Goal: Task Accomplishment & Management: Use online tool/utility

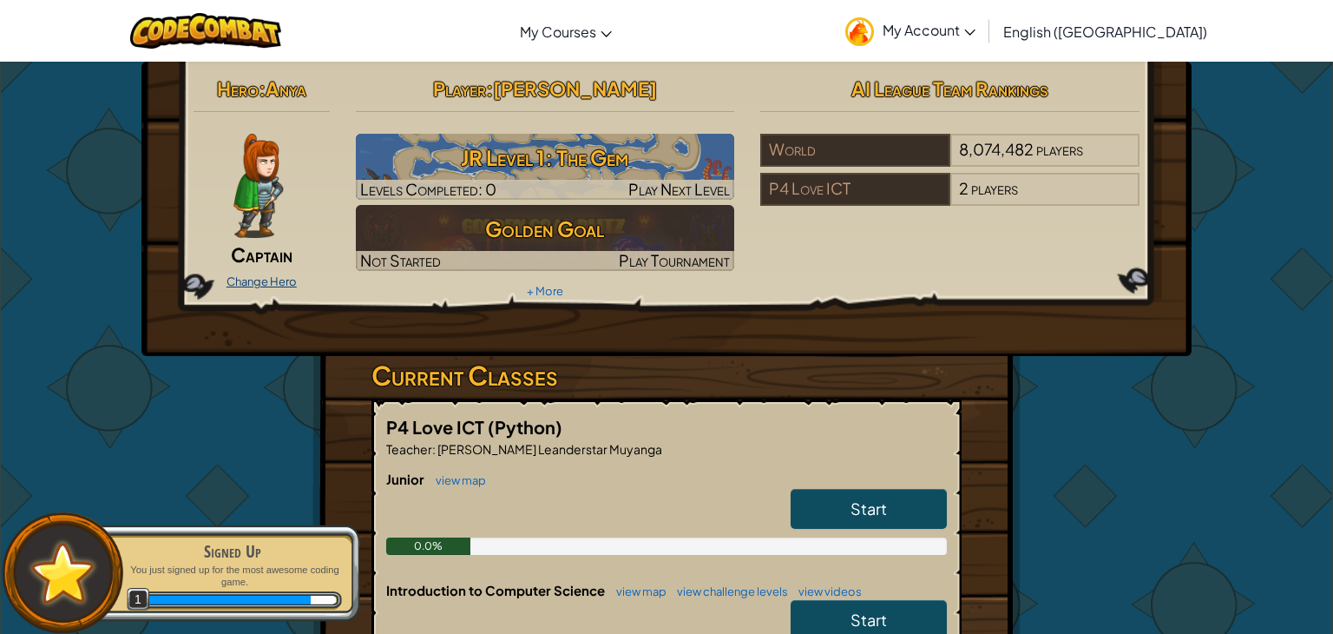
click at [256, 279] on link "Change Hero" at bounding box center [262, 281] width 70 height 14
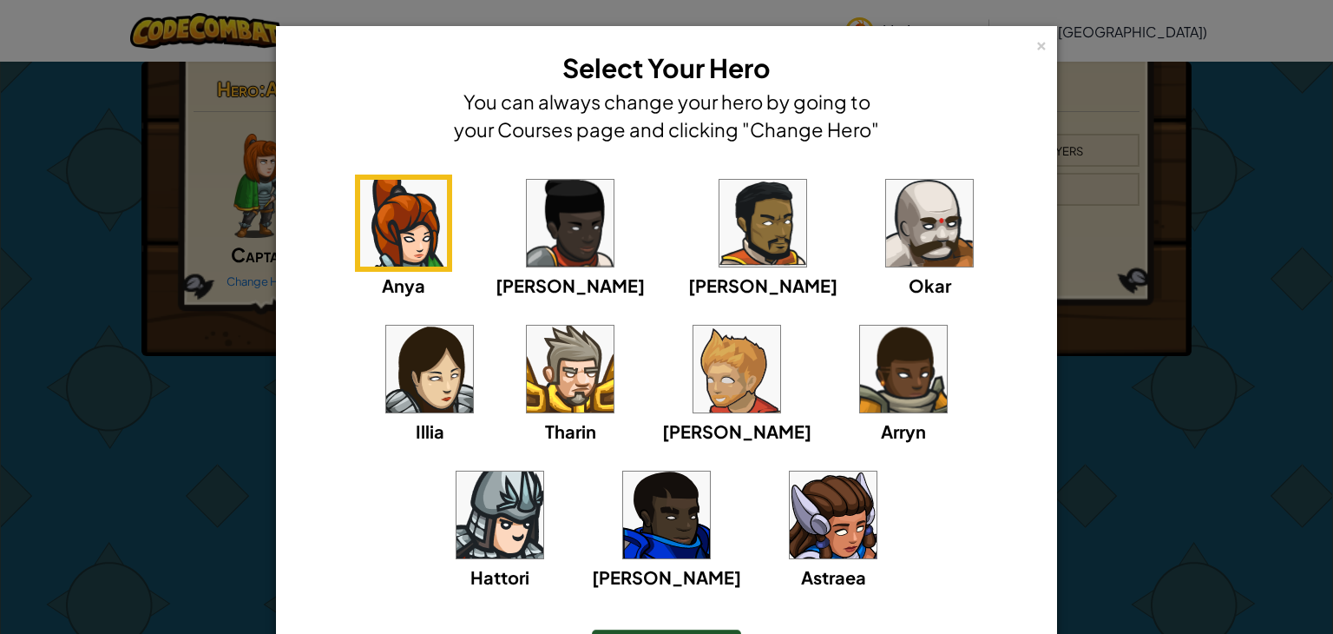
click at [693, 392] on img at bounding box center [736, 368] width 87 height 87
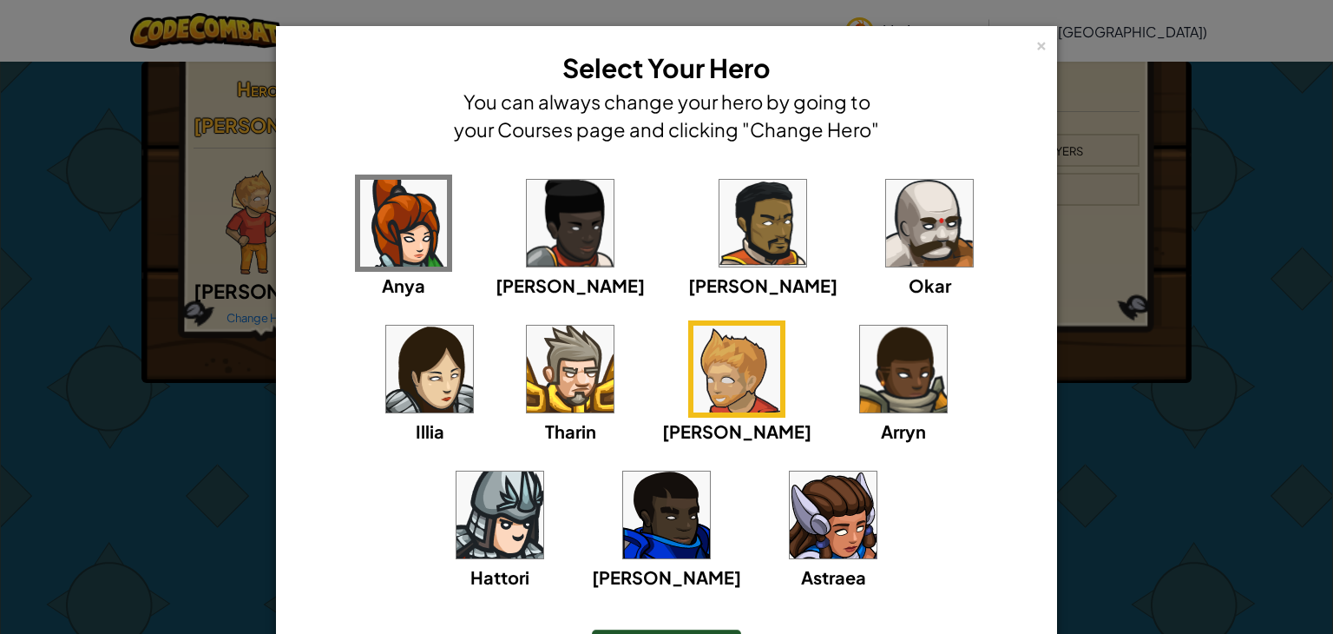
click at [527, 386] on img at bounding box center [570, 368] width 87 height 87
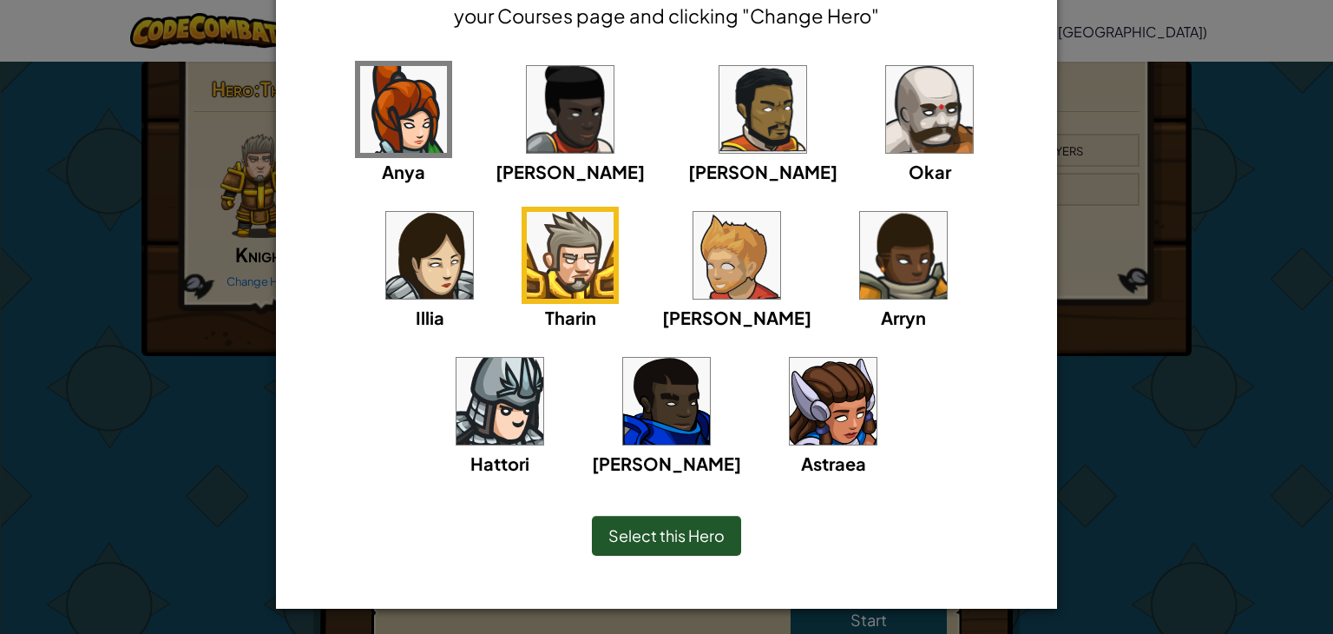
scroll to position [113, 0]
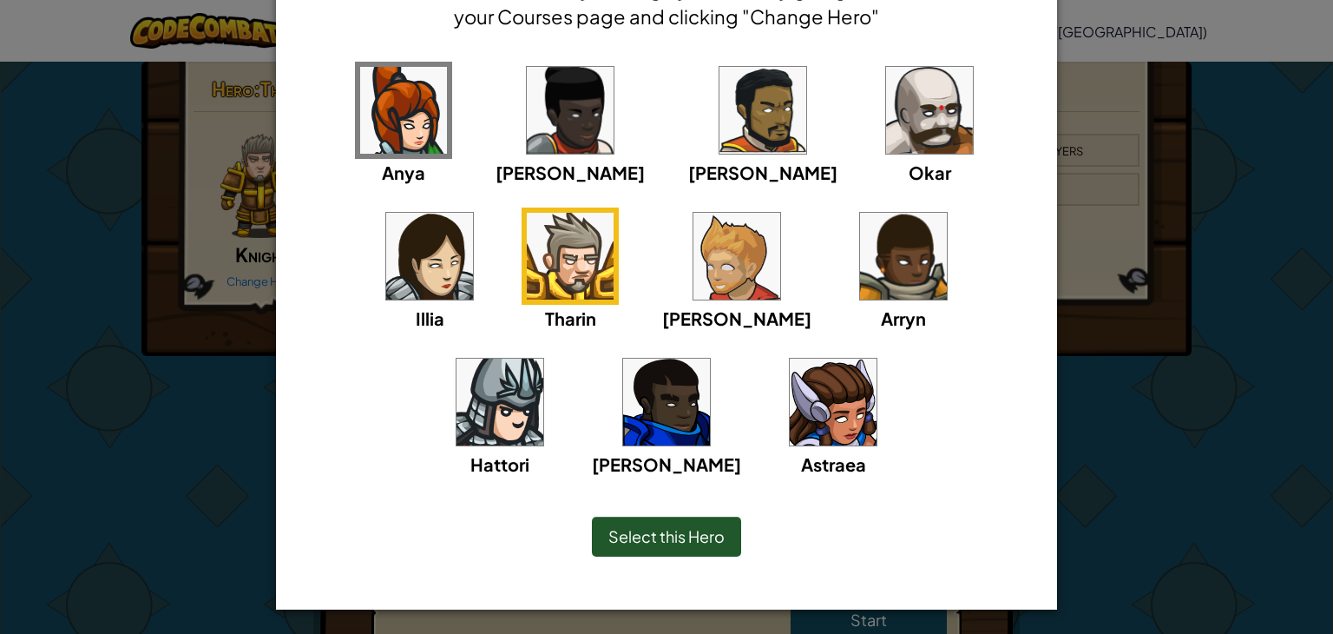
click at [715, 531] on span "Select this Hero" at bounding box center [666, 536] width 116 height 20
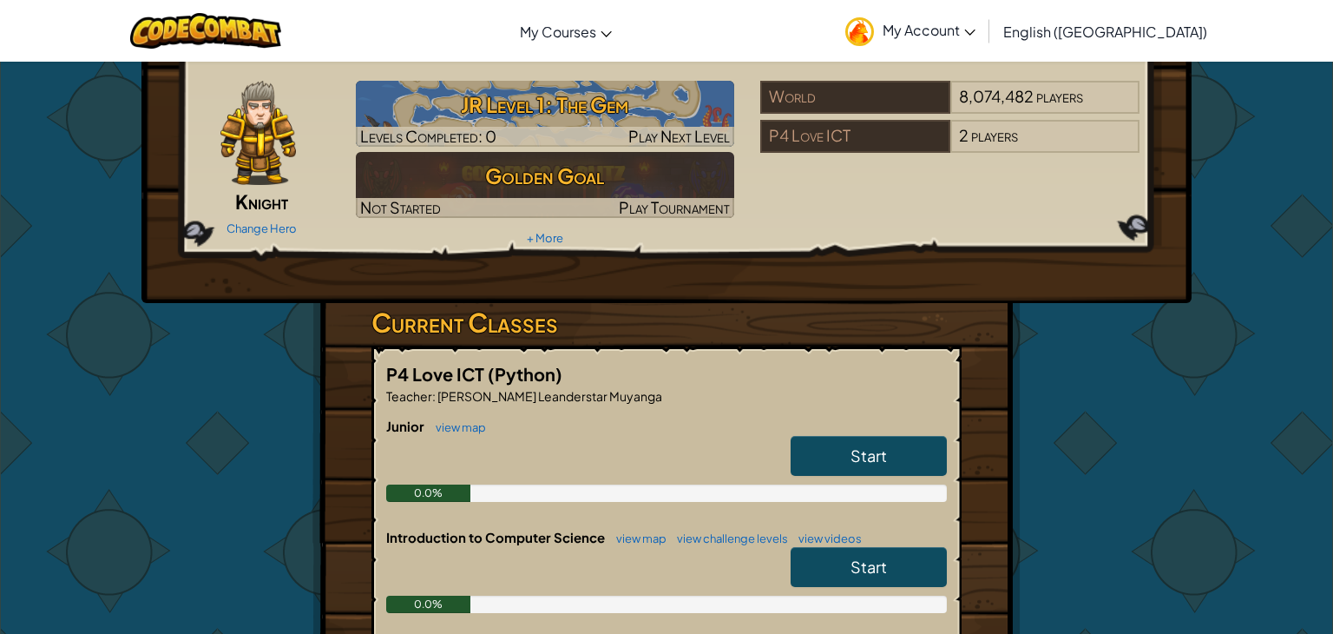
scroll to position [57, 0]
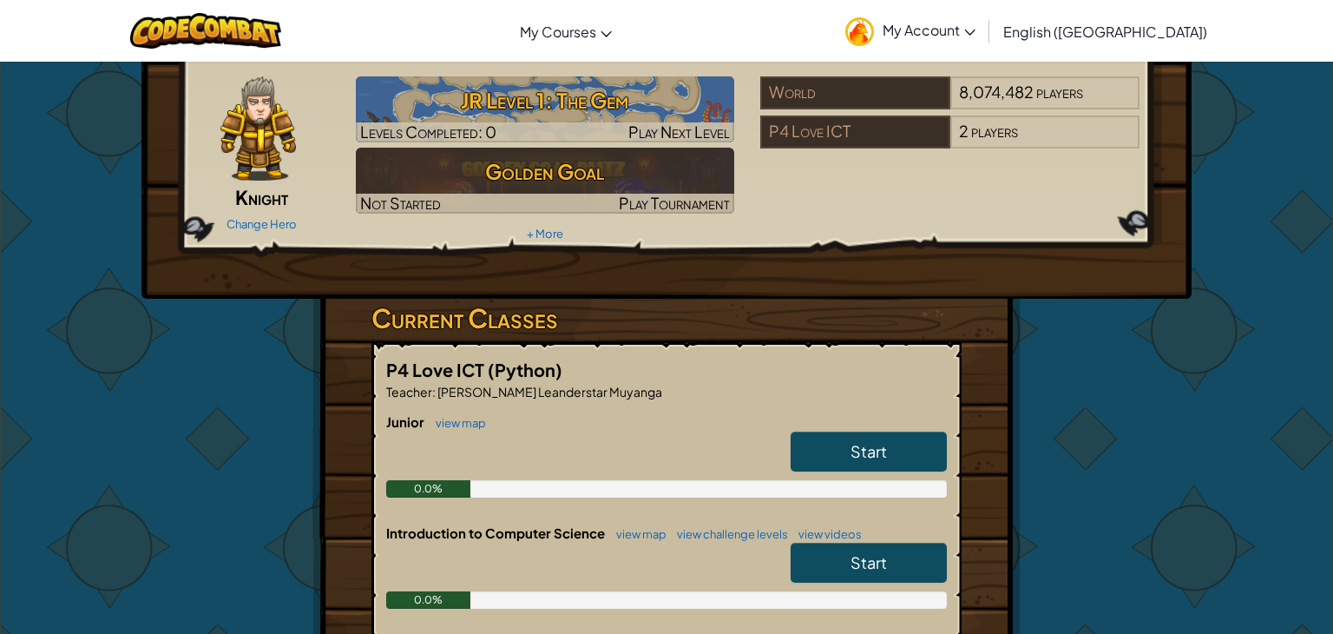
click at [905, 442] on link "Start" at bounding box center [869, 451] width 156 height 40
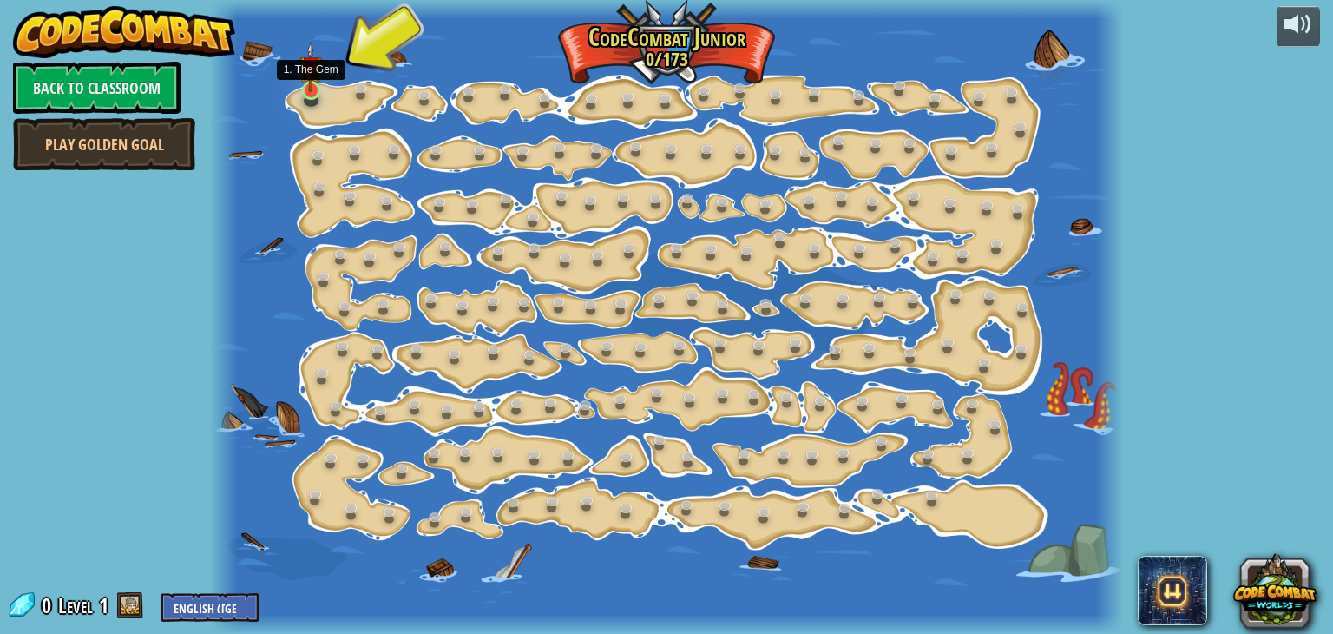
click at [312, 91] on img at bounding box center [310, 67] width 23 height 51
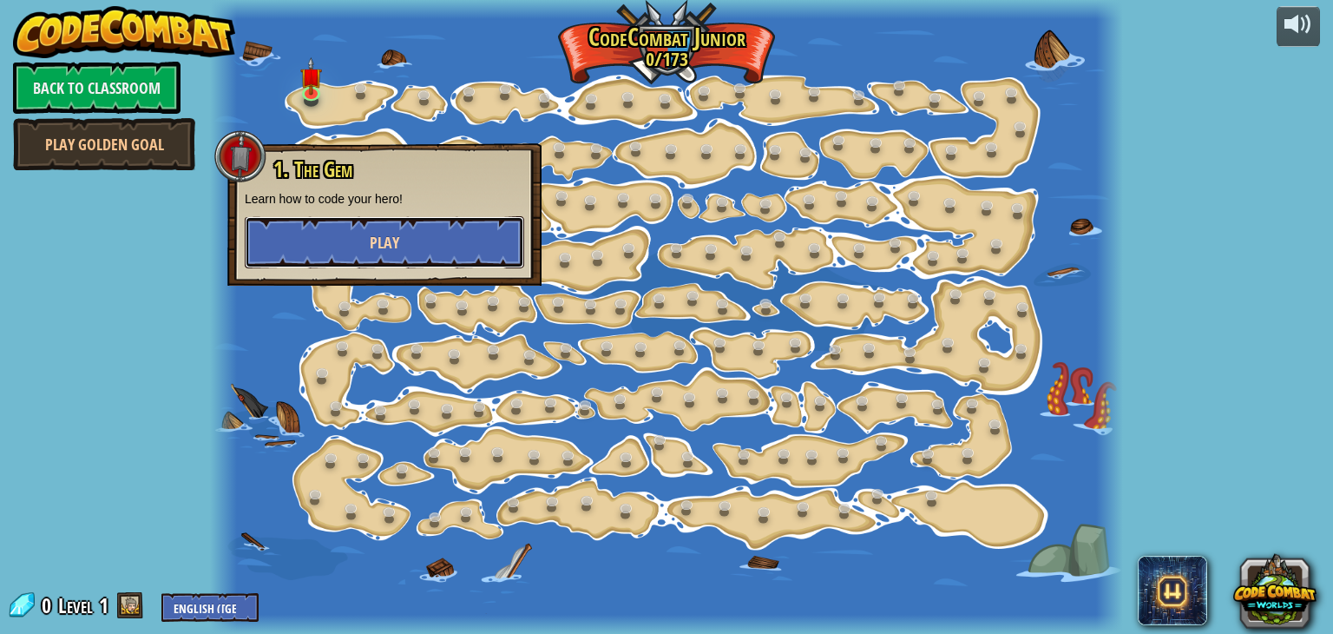
click at [396, 235] on span "Play" at bounding box center [385, 243] width 30 height 22
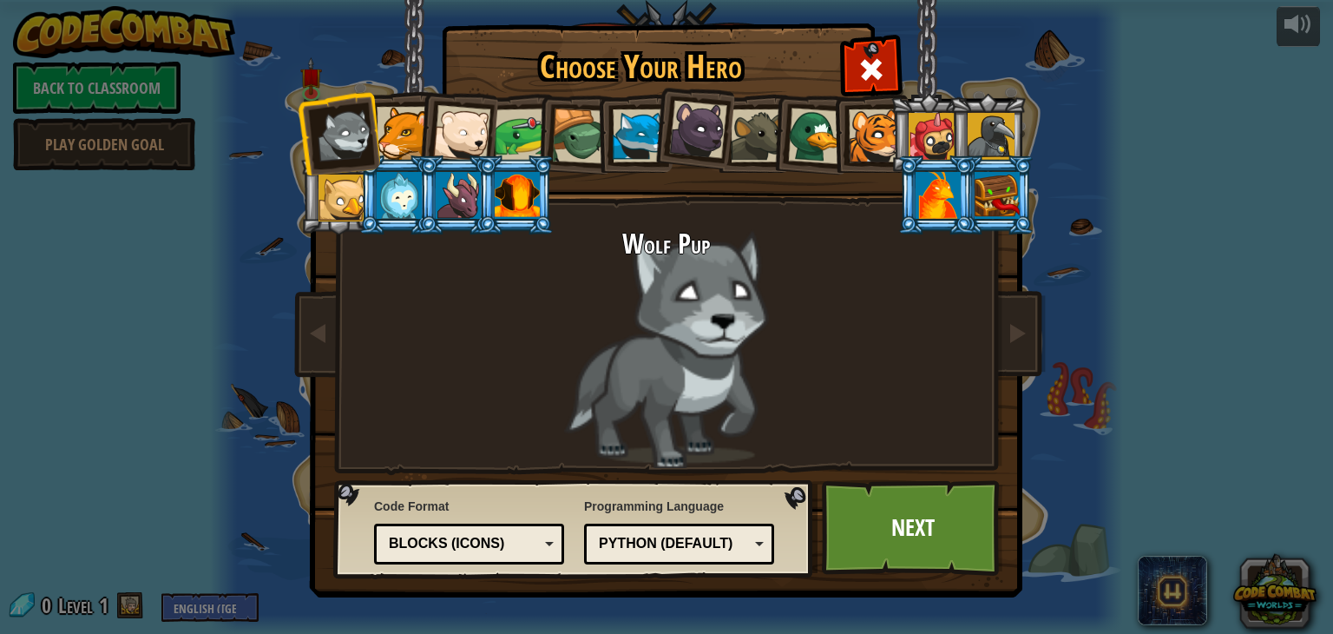
click at [500, 135] on div at bounding box center [522, 135] width 54 height 54
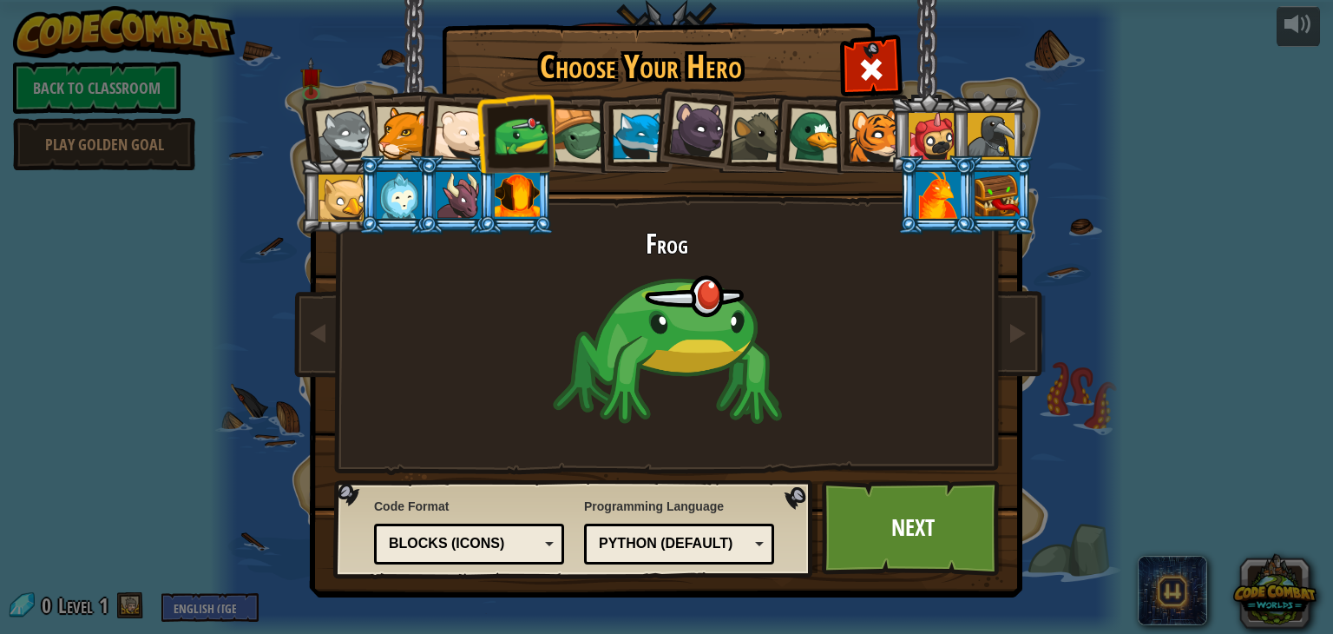
click at [608, 137] on li at bounding box center [633, 133] width 78 height 79
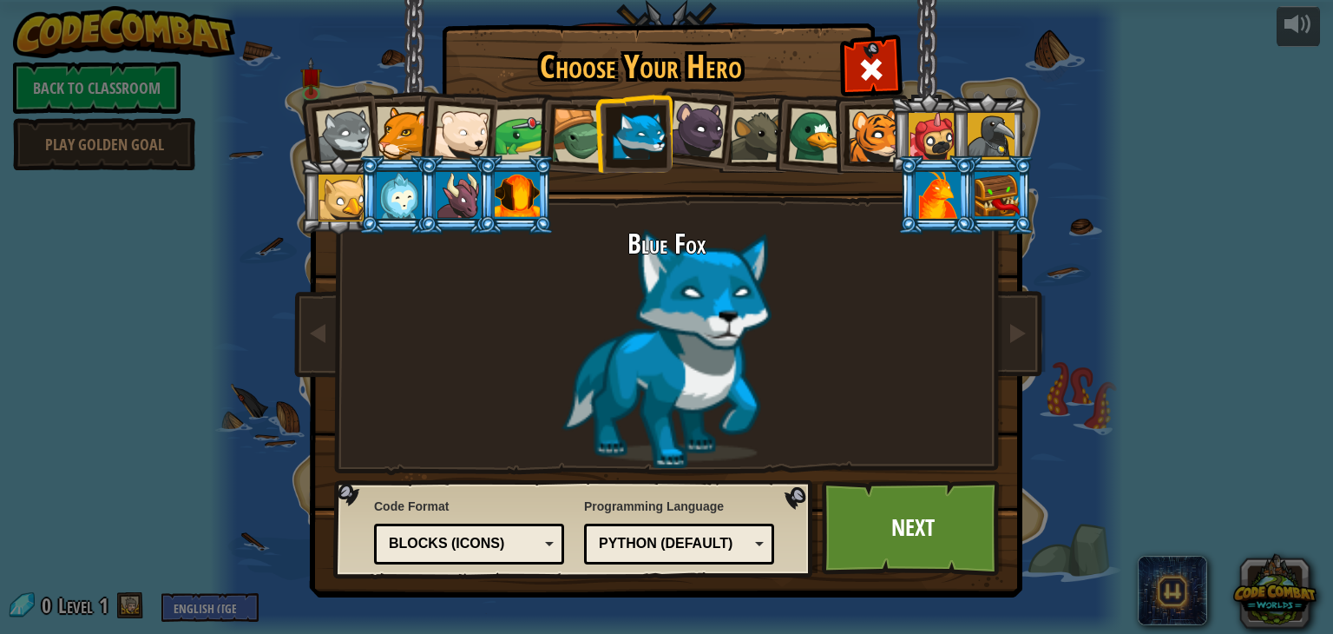
click at [601, 134] on li at bounding box center [633, 133] width 78 height 79
click at [928, 177] on div at bounding box center [938, 195] width 45 height 47
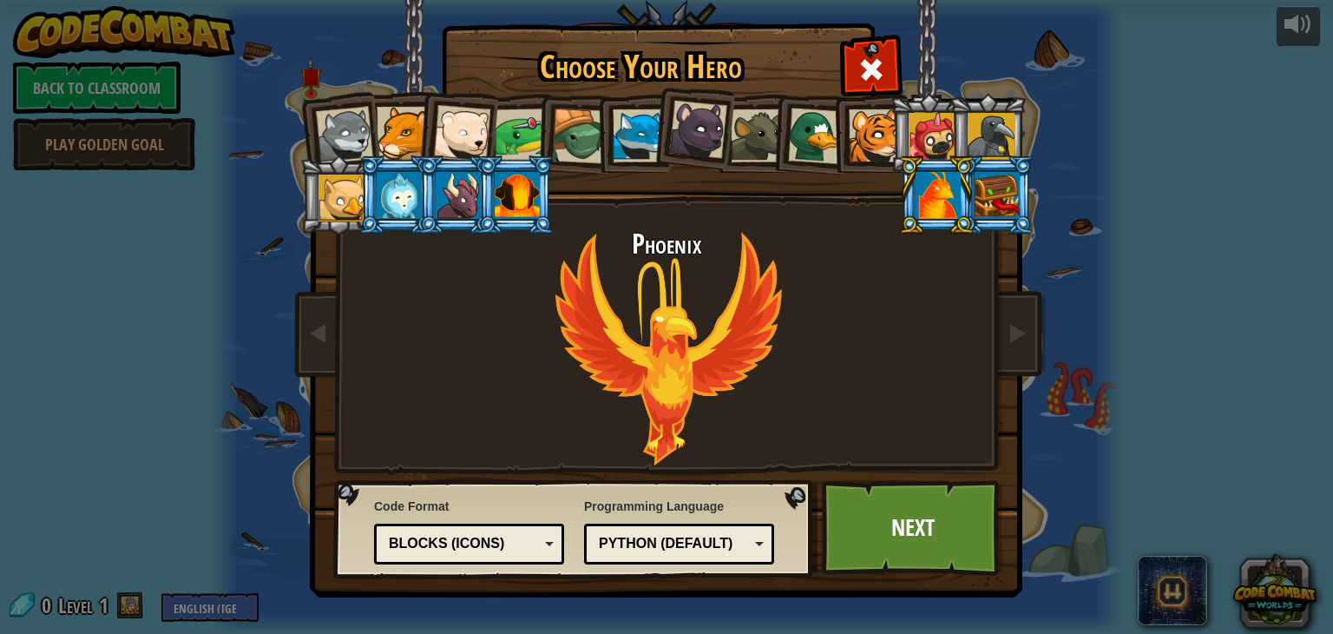
click at [523, 195] on div at bounding box center [517, 195] width 45 height 47
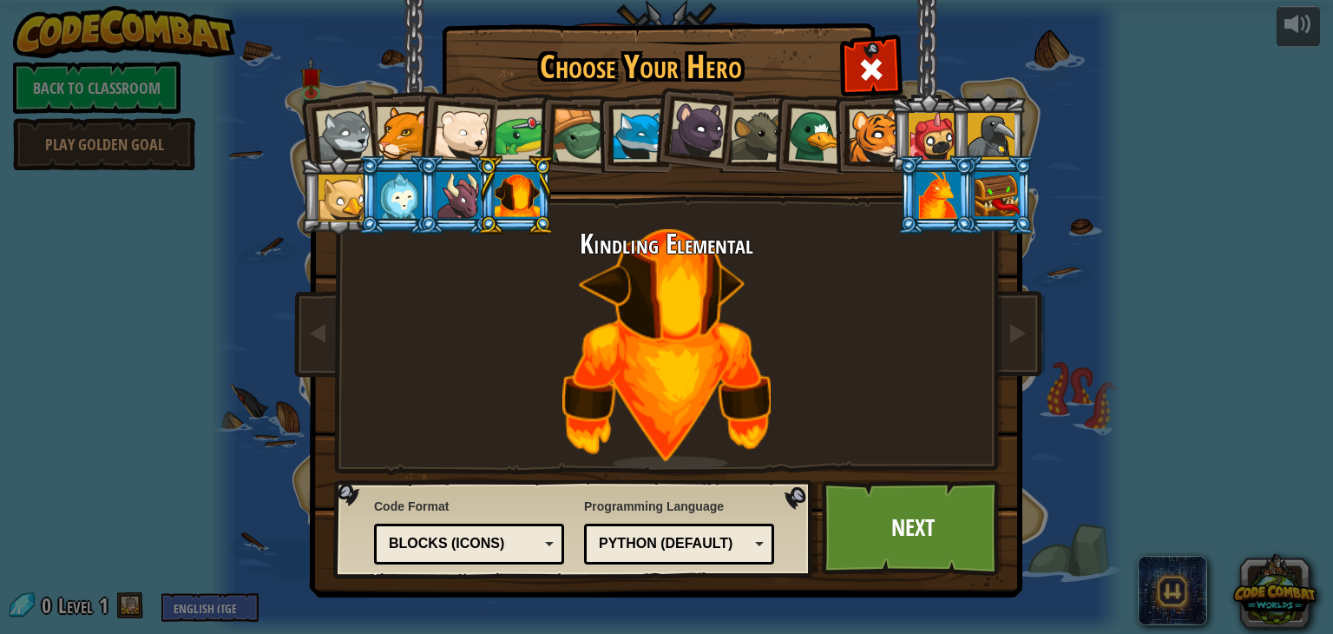
click at [941, 207] on div at bounding box center [938, 195] width 45 height 47
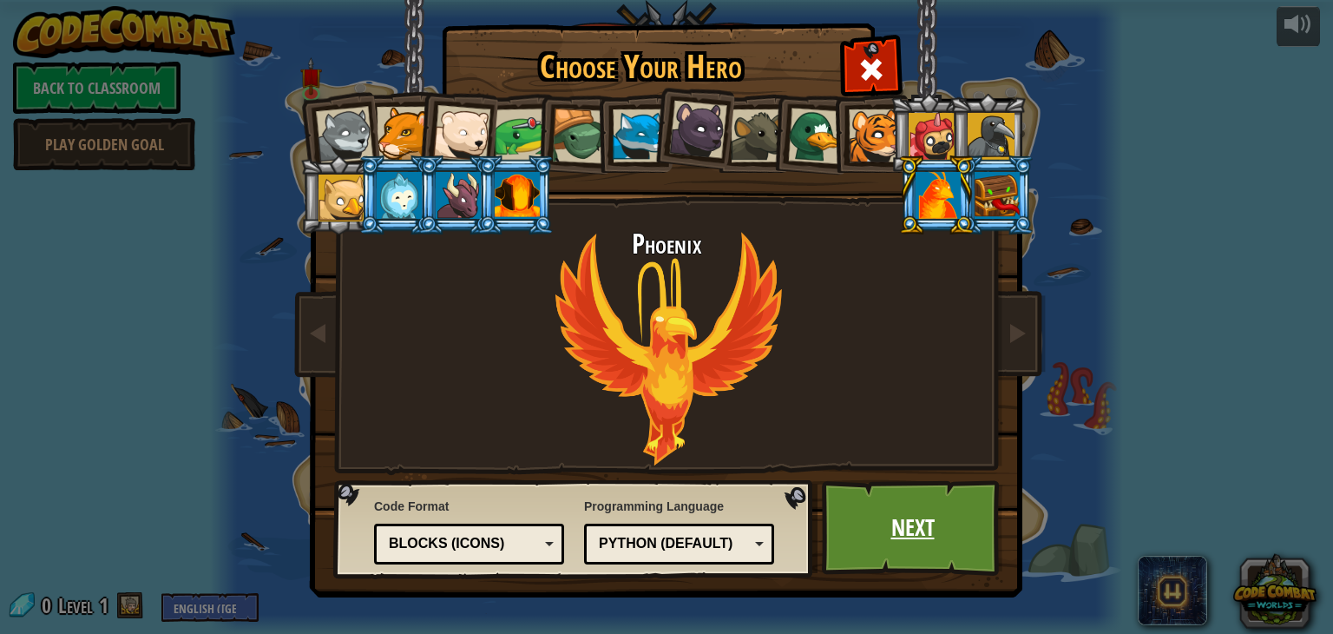
click at [938, 532] on link "Next" at bounding box center [912, 527] width 181 height 95
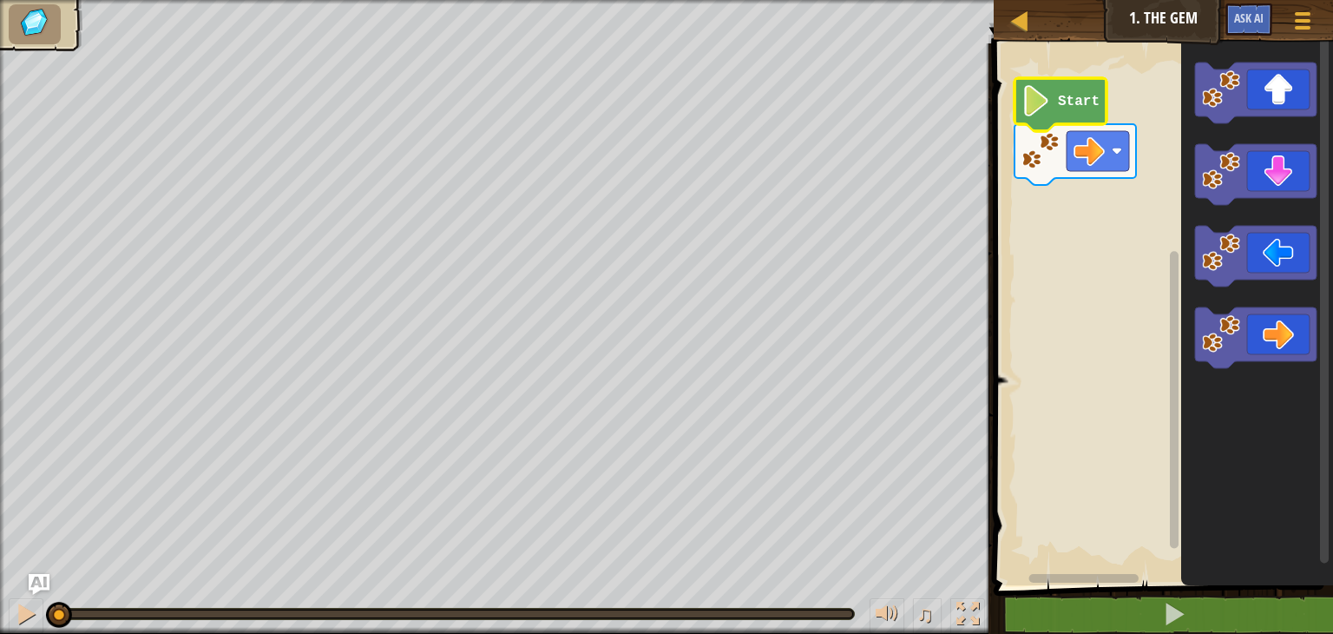
click at [1040, 98] on image "Blockly Workspace" at bounding box center [1036, 100] width 30 height 31
click at [1041, 98] on image "Blockly Workspace" at bounding box center [1036, 100] width 30 height 31
click at [1040, 97] on image "Blockly Workspace" at bounding box center [1036, 100] width 30 height 31
click at [1038, 113] on image "Blockly Workspace" at bounding box center [1036, 100] width 30 height 31
click at [1034, 112] on image "Blockly Workspace" at bounding box center [1036, 100] width 30 height 31
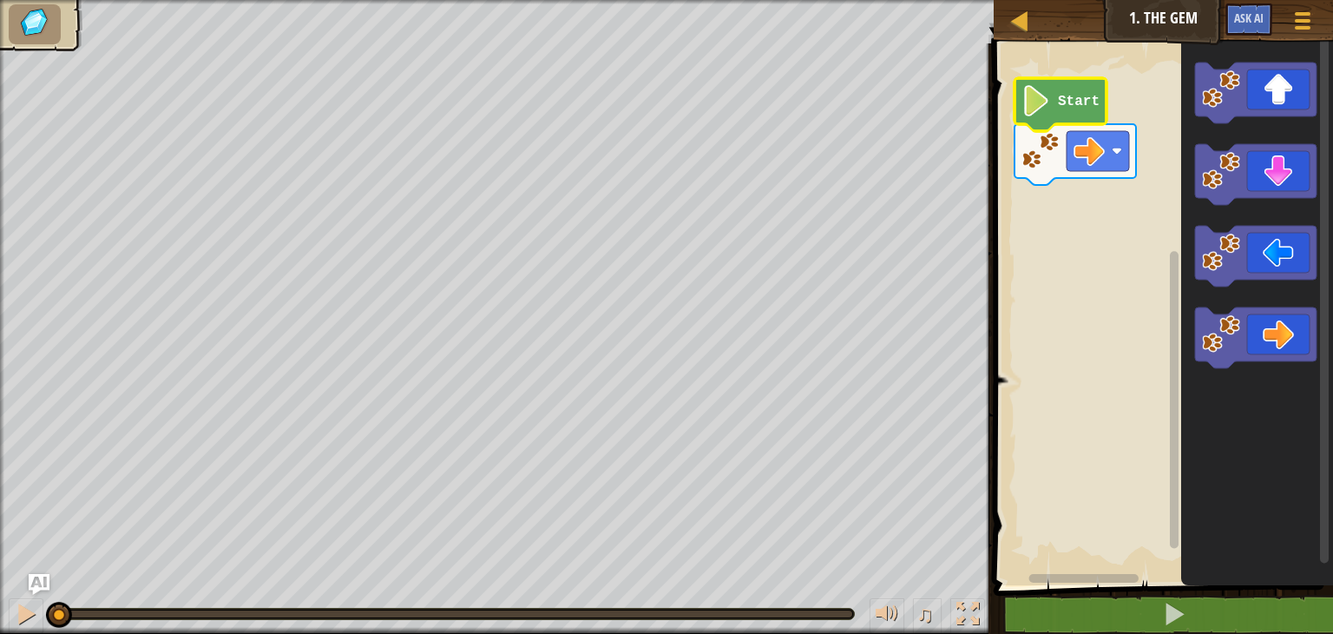
click at [1034, 112] on image "Blockly Workspace" at bounding box center [1036, 100] width 30 height 31
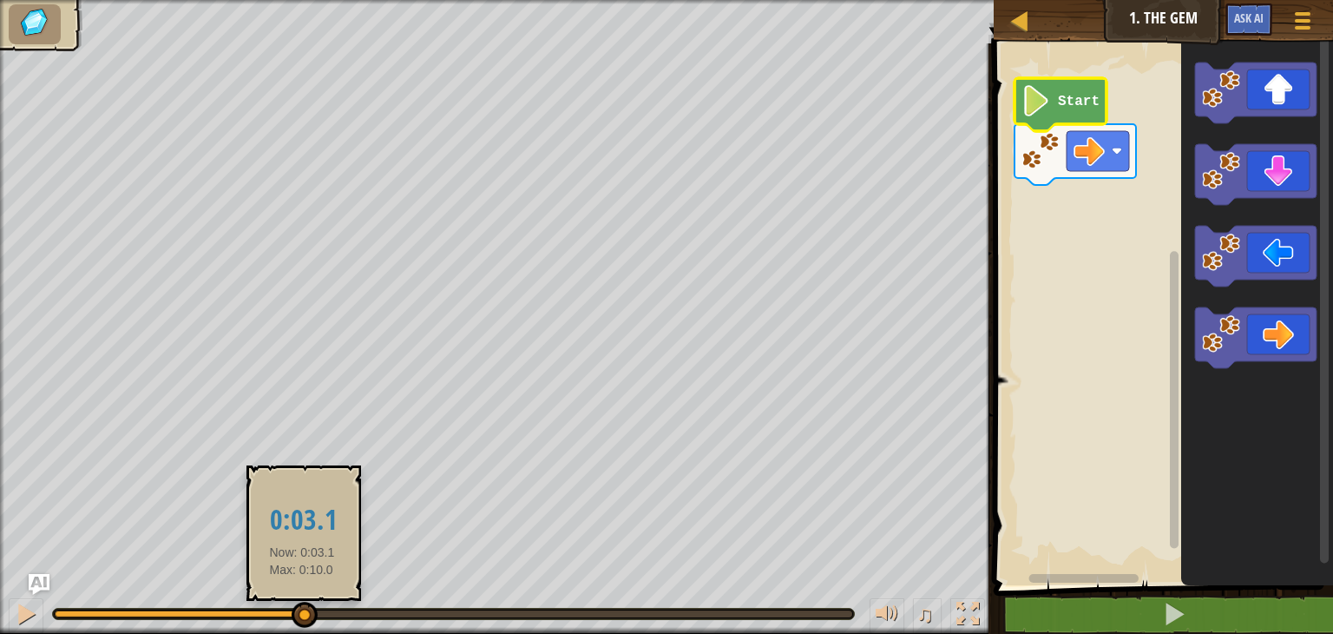
drag, startPoint x: 61, startPoint y: 614, endPoint x: 302, endPoint y: 615, distance: 241.3
click at [302, 615] on div at bounding box center [305, 614] width 26 height 26
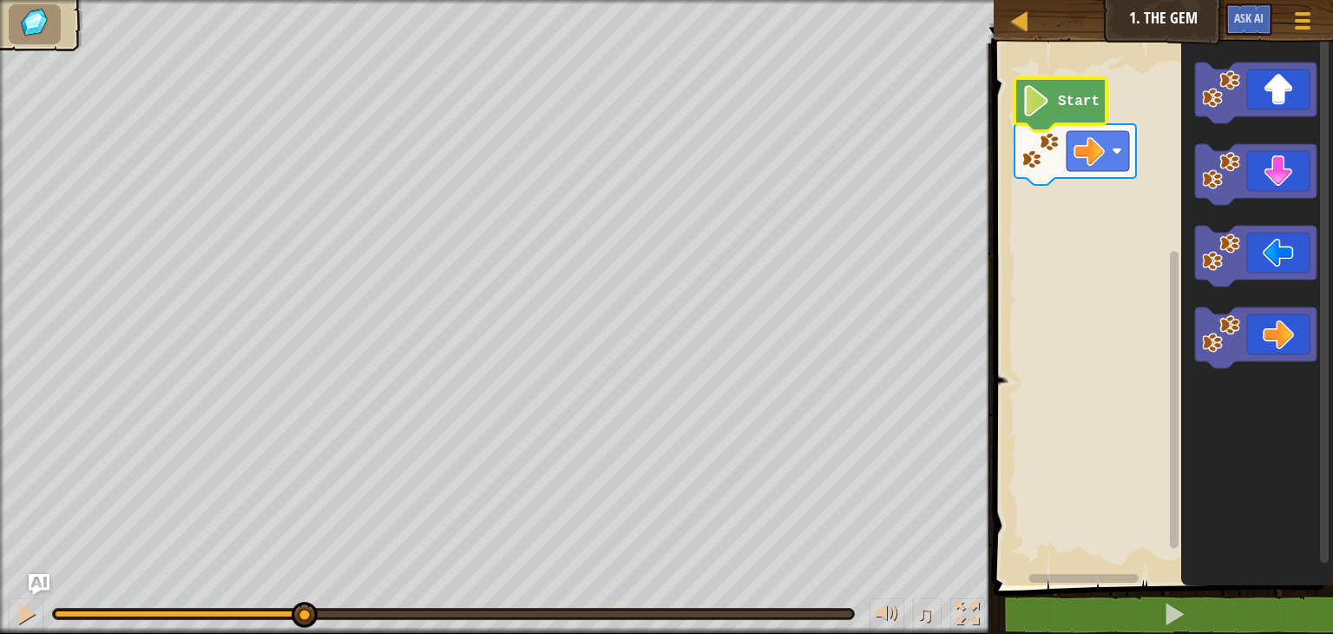
click at [60, 38] on li at bounding box center [35, 24] width 52 height 40
click at [42, 33] on img at bounding box center [34, 22] width 36 height 31
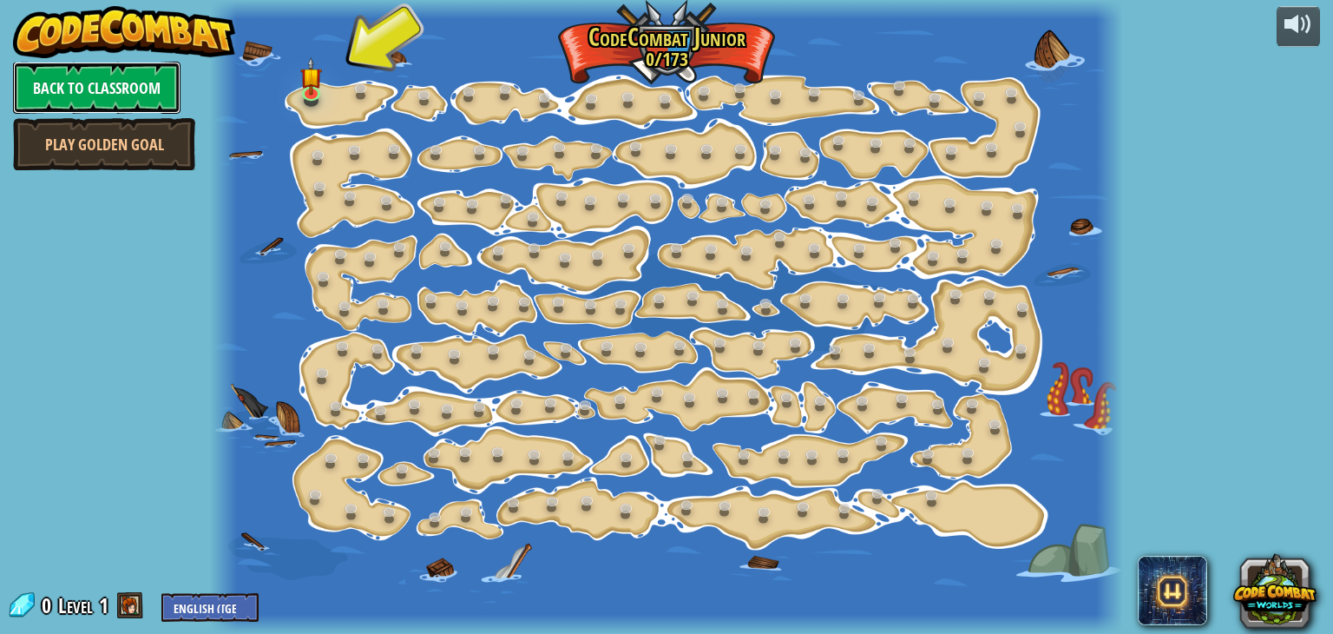
click at [105, 86] on link "Back to Classroom" at bounding box center [96, 88] width 167 height 52
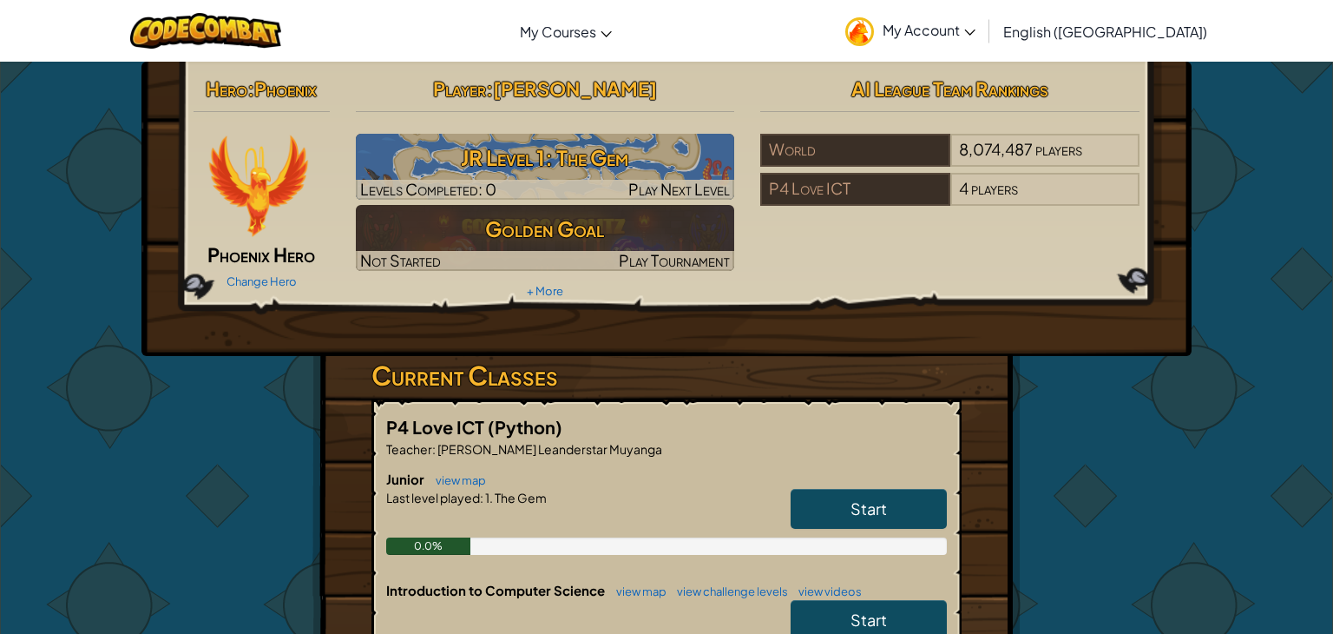
click at [975, 31] on icon at bounding box center [969, 33] width 11 height 6
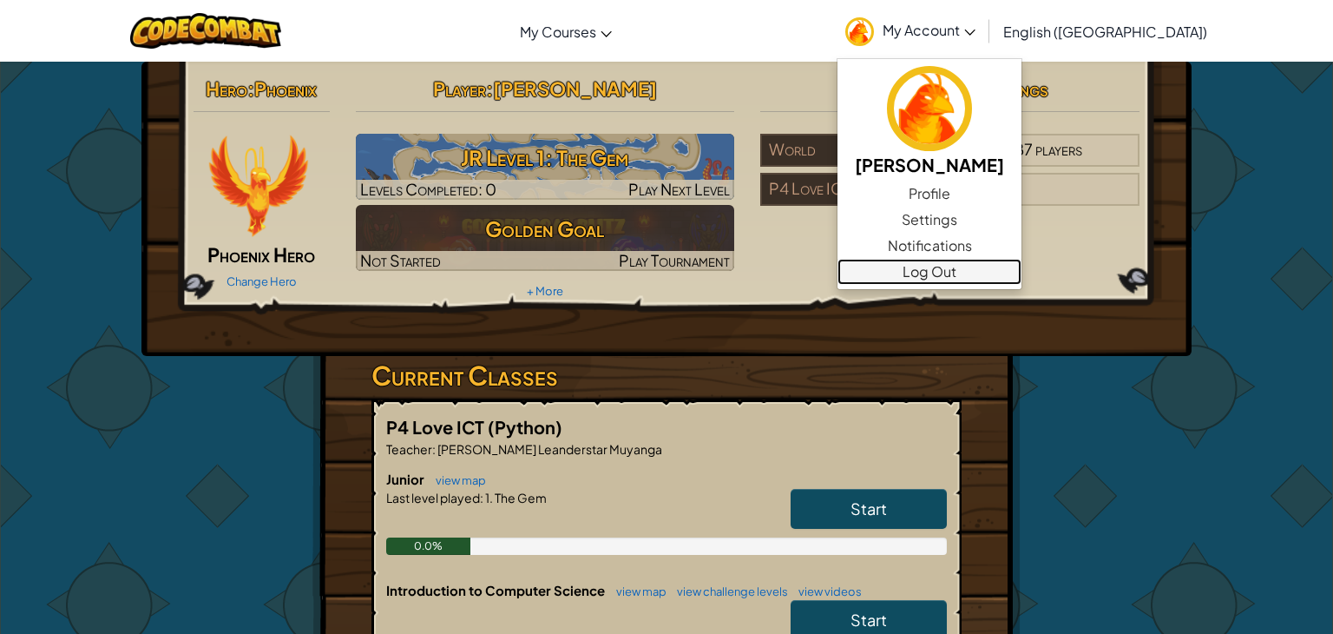
click at [1021, 272] on link "Log Out" at bounding box center [929, 272] width 184 height 26
